Goal: Information Seeking & Learning: Learn about a topic

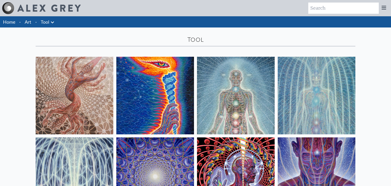
click at [9, 20] on link "Home" at bounding box center [9, 22] width 12 height 6
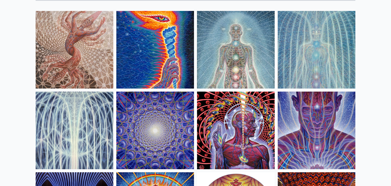
scroll to position [46, 0]
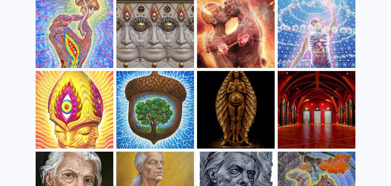
scroll to position [131, 0]
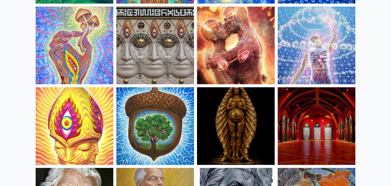
click at [333, 39] on img at bounding box center [316, 46] width 78 height 78
click at [155, 32] on img at bounding box center [155, 46] width 78 height 78
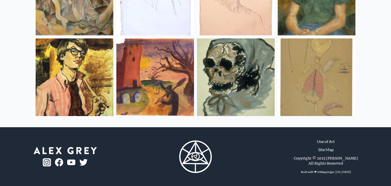
scroll to position [6277, 0]
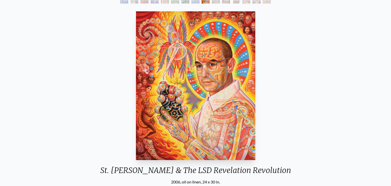
scroll to position [37, 0]
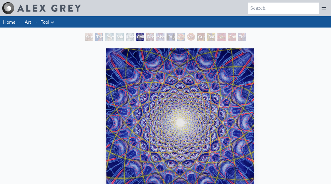
click at [182, 72] on img "6 / 16" at bounding box center [180, 121] width 148 height 147
